Goal: Obtain resource: Download file/media

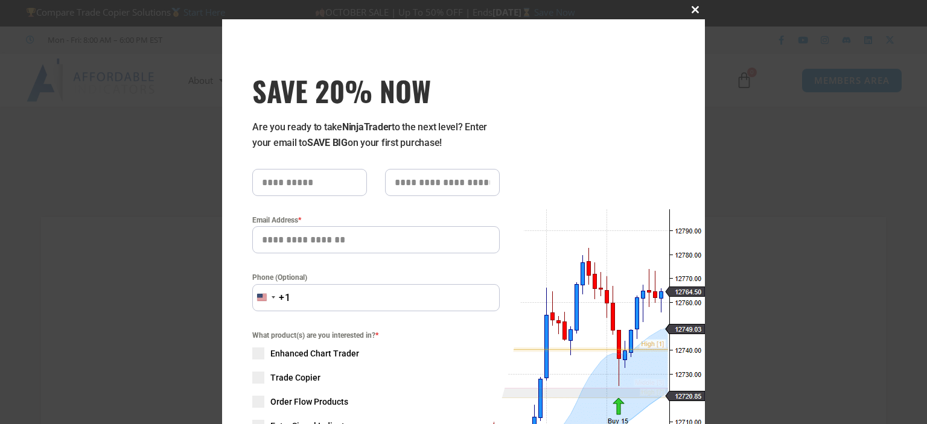
type input "**********"
click at [694, 5] on button "Close this module" at bounding box center [695, 9] width 19 height 19
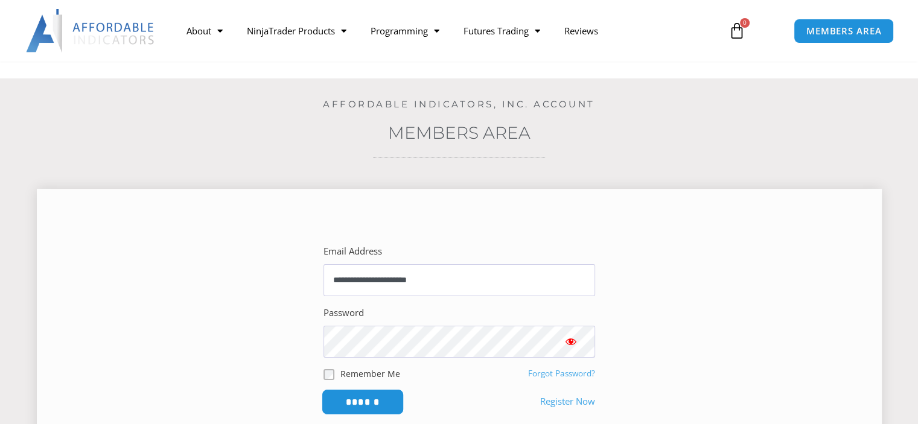
scroll to position [302, 0]
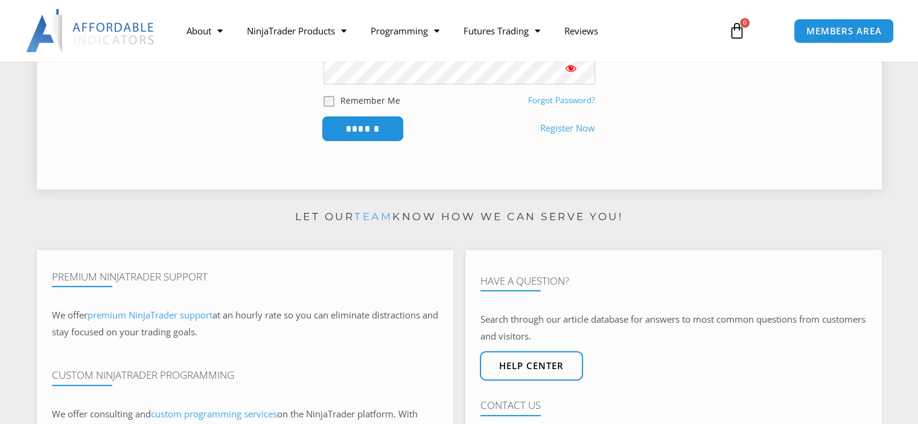
click at [357, 123] on input "******" at bounding box center [362, 129] width 83 height 26
